Goal: Task Accomplishment & Management: Manage account settings

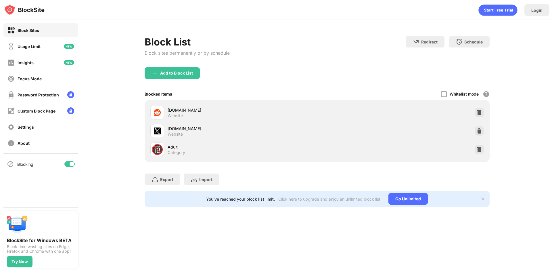
click at [321, 56] on div "Block List Block sites permanently or by schedule Redirect Choose a site to be …" at bounding box center [317, 51] width 345 height 31
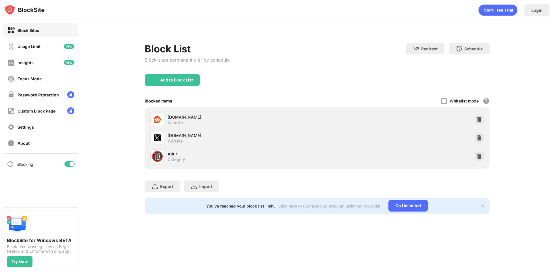
click at [479, 113] on div "[DOMAIN_NAME] Website" at bounding box center [317, 119] width 338 height 18
click at [480, 118] on img at bounding box center [480, 120] width 6 height 6
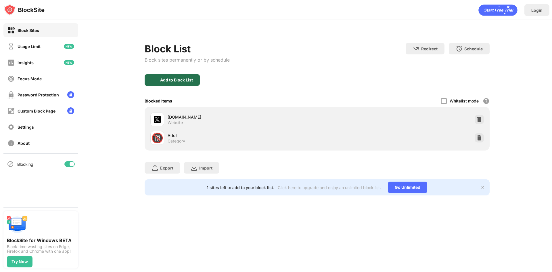
click at [160, 77] on div "Add to Block List" at bounding box center [172, 80] width 55 height 12
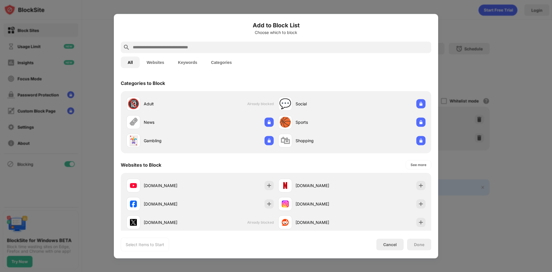
click at [239, 164] on div "Websites to Block See more" at bounding box center [276, 165] width 311 height 16
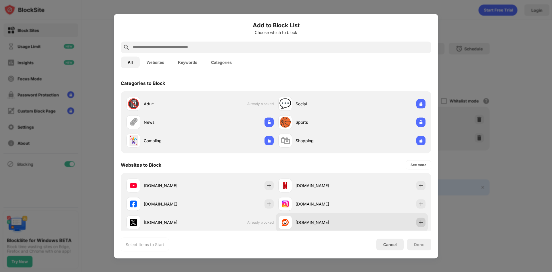
click at [418, 221] on img at bounding box center [421, 222] width 6 height 6
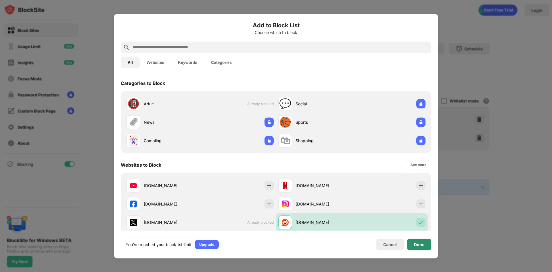
click at [422, 245] on div "Done" at bounding box center [419, 244] width 10 height 5
